Goal: Transaction & Acquisition: Book appointment/travel/reservation

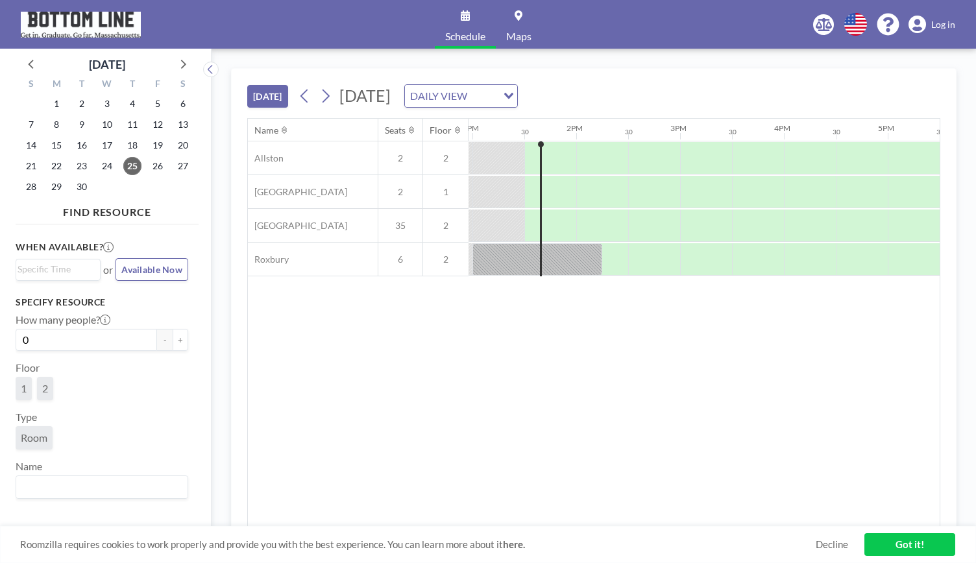
scroll to position [0, 1350]
click at [588, 169] on div at bounding box center [598, 158] width 52 height 32
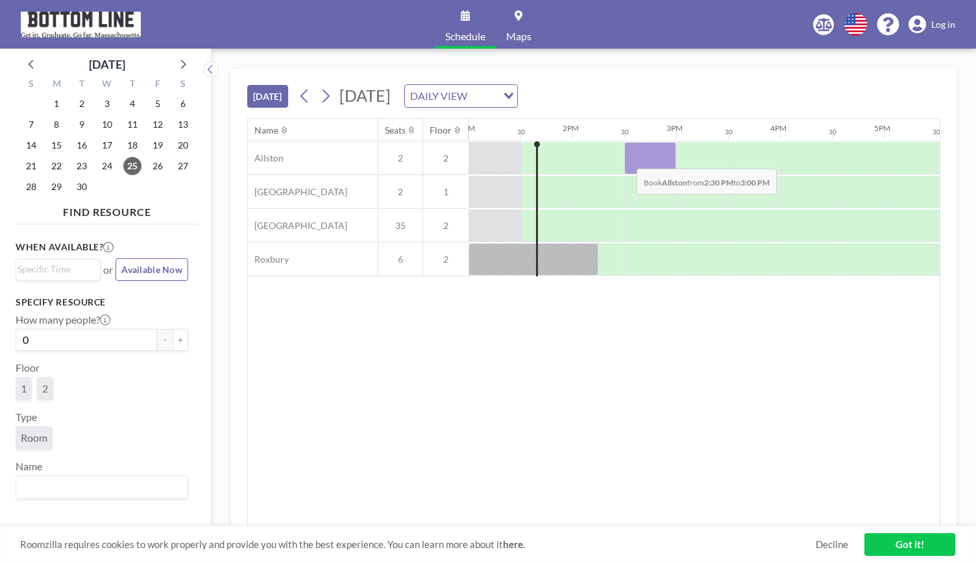
click at [626, 158] on div at bounding box center [650, 158] width 52 height 32
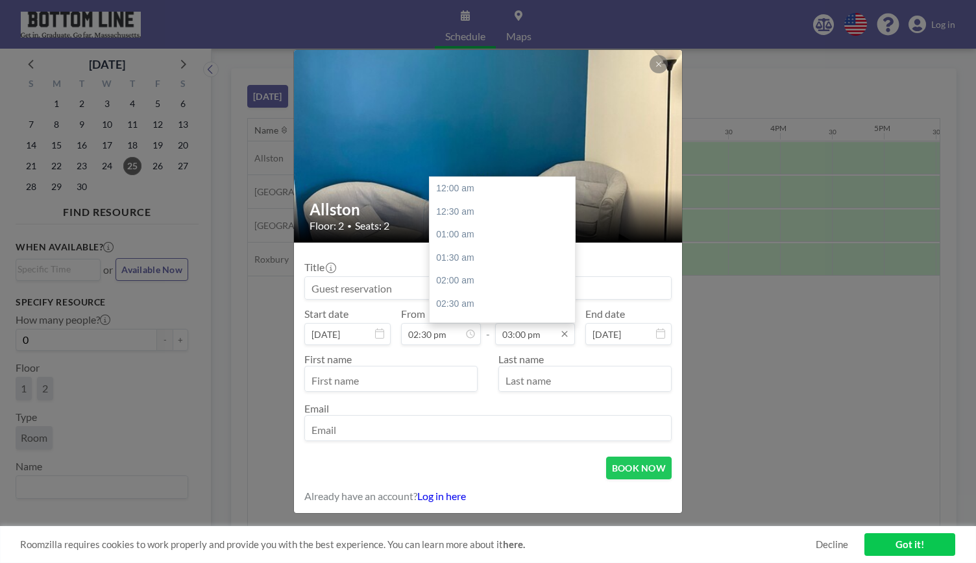
scroll to position [693, 0]
click at [528, 337] on input "03:00 pm" at bounding box center [535, 334] width 80 height 22
click at [522, 333] on input "03:00 pm" at bounding box center [535, 334] width 80 height 22
click at [527, 337] on input "03:00 pm" at bounding box center [535, 334] width 80 height 22
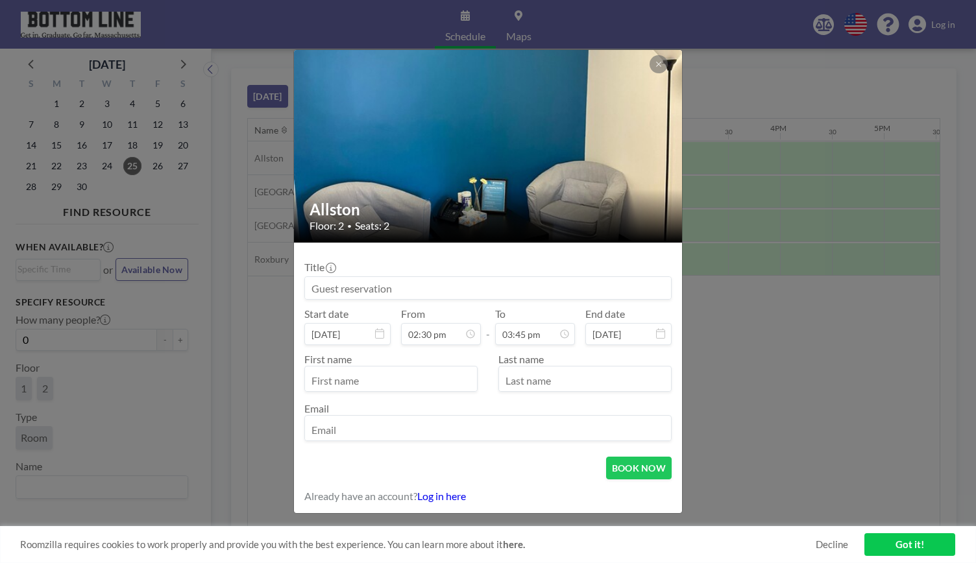
type input "03:45 pm"
click at [442, 387] on input "text" at bounding box center [391, 380] width 172 height 22
type input "[PERSON_NAME]"
click at [520, 380] on input "text" at bounding box center [585, 380] width 172 height 22
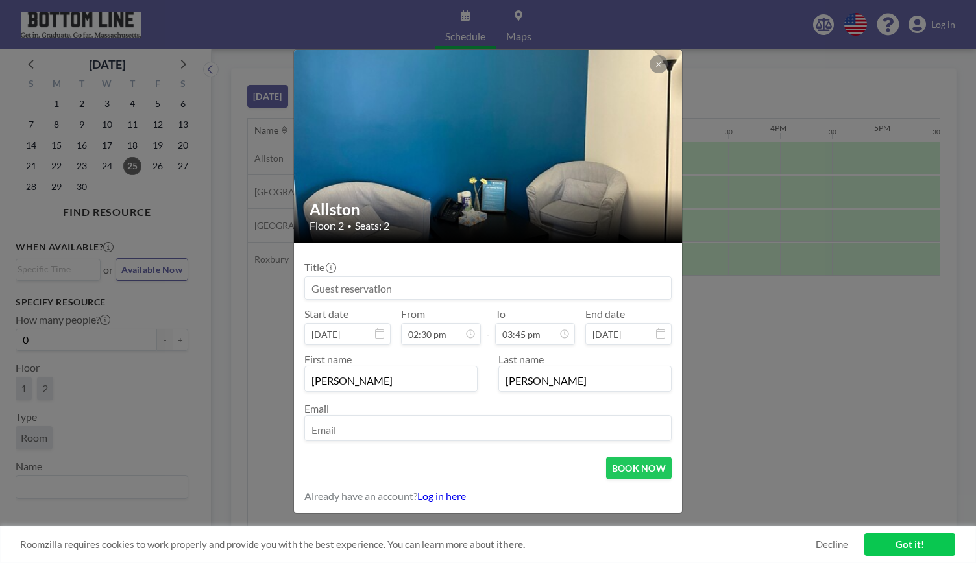
type input "[PERSON_NAME]"
click at [473, 286] on input at bounding box center [488, 288] width 366 height 22
type input "[PERSON_NAME] Onboarding"
click at [457, 436] on input "email" at bounding box center [488, 430] width 366 height 22
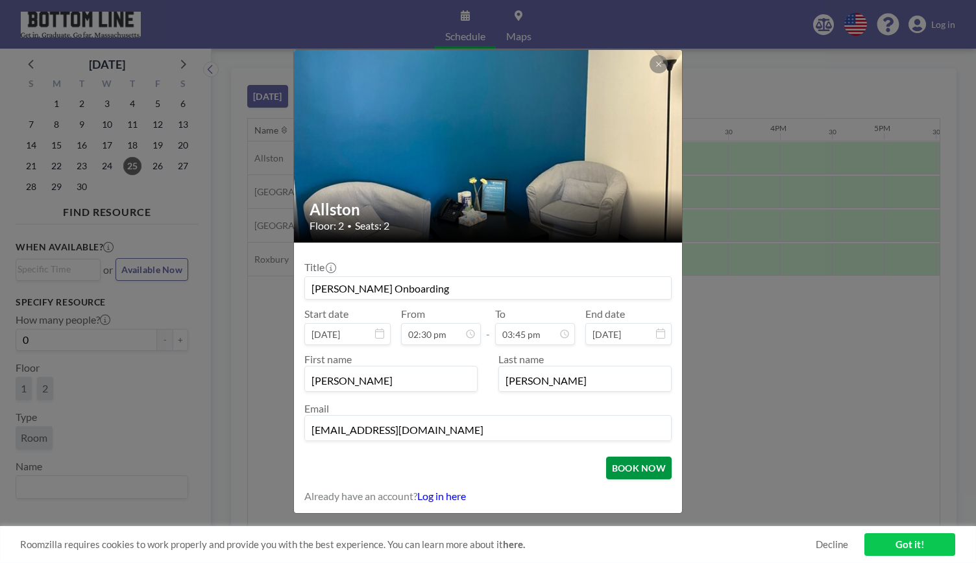
type input "[EMAIL_ADDRESS][DOMAIN_NAME]"
click at [636, 470] on button "BOOK NOW" at bounding box center [639, 468] width 66 height 23
